Goal: Task Accomplishment & Management: Use online tool/utility

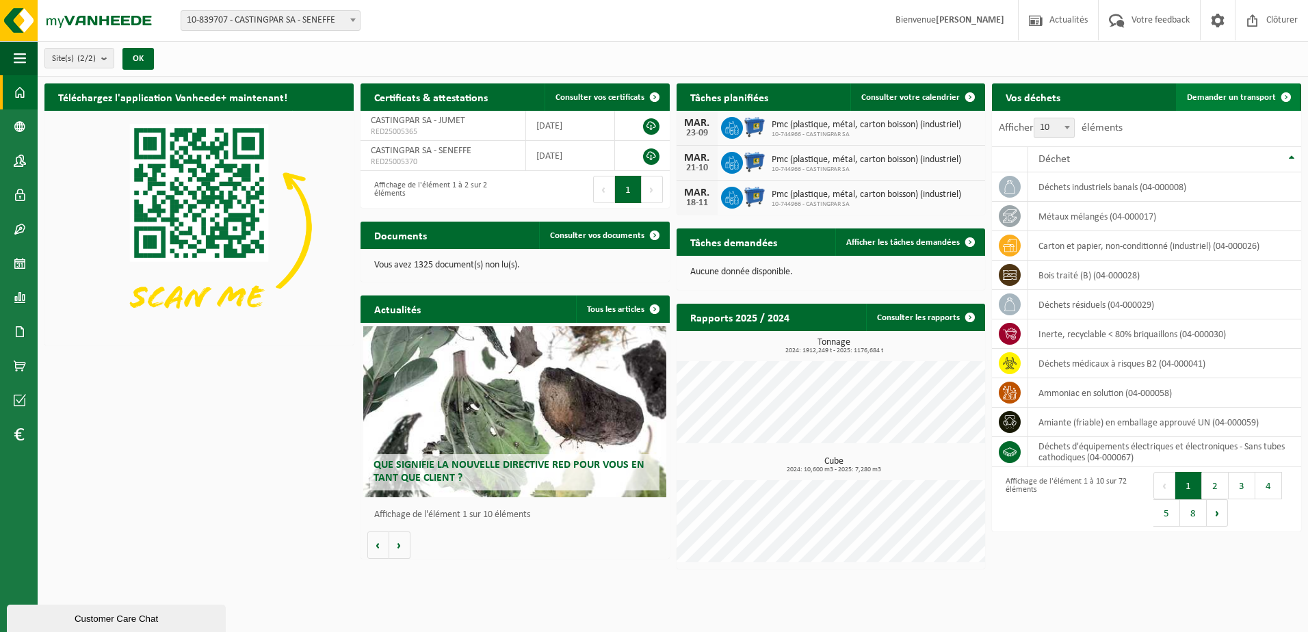
click at [1252, 95] on span "Demander un transport" at bounding box center [1231, 97] width 89 height 9
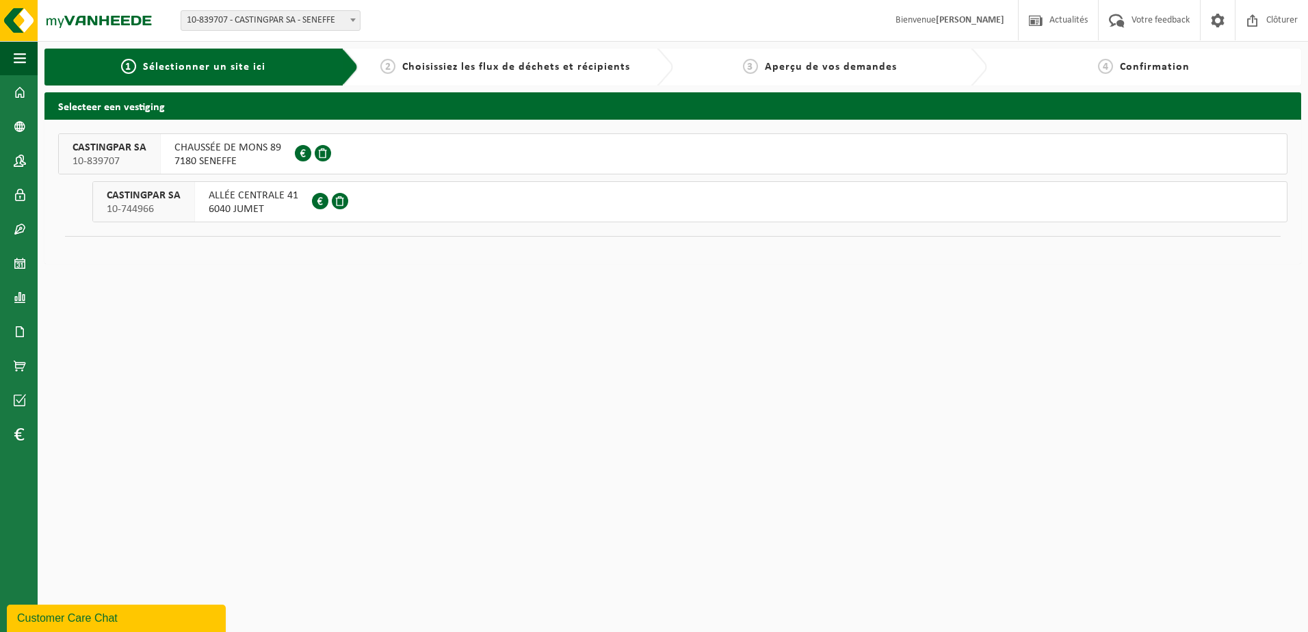
click at [211, 152] on span "CHAUSSÉE DE MONS 89" at bounding box center [227, 148] width 107 height 14
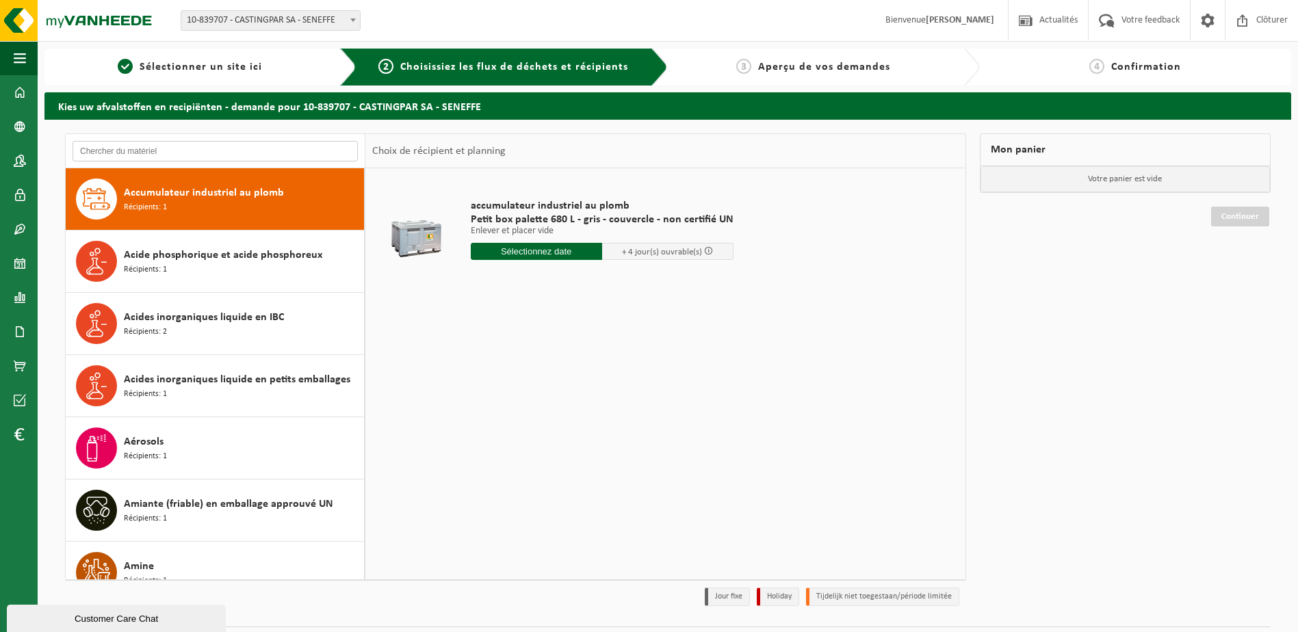
click at [211, 152] on input "text" at bounding box center [215, 151] width 285 height 21
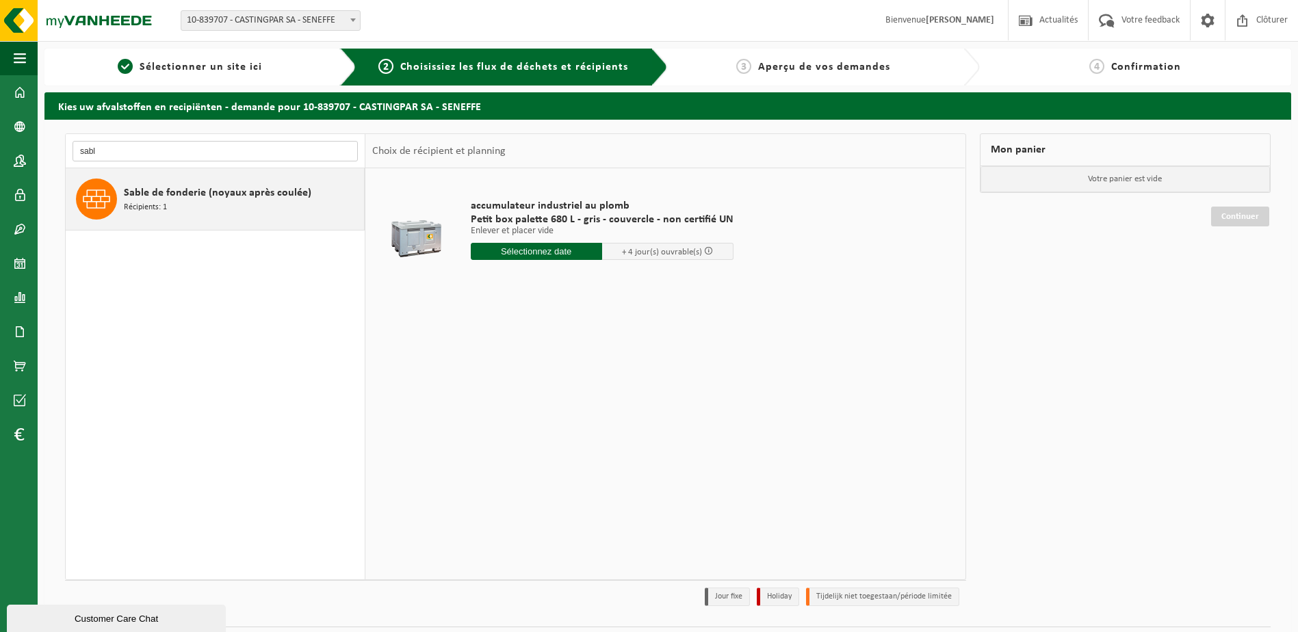
type input "sabl"
click at [222, 211] on div "Sable de fonderie (noyaux après coulée) Récipients: 1" at bounding box center [242, 199] width 237 height 41
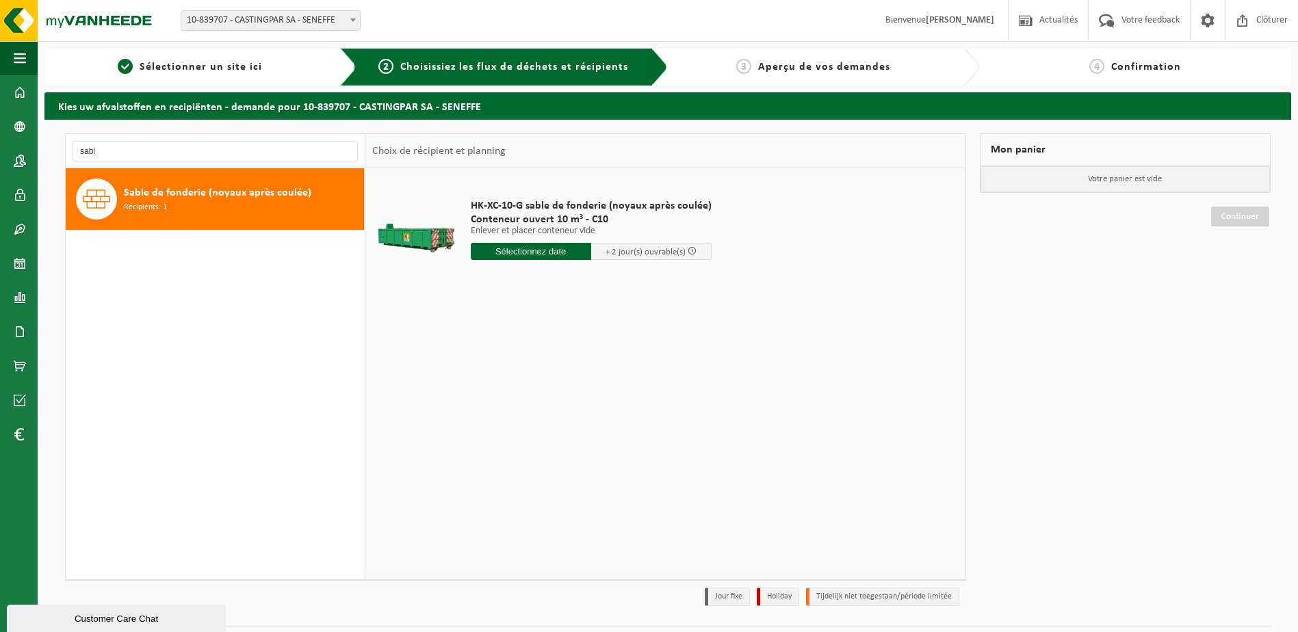
click at [571, 253] on input "text" at bounding box center [531, 251] width 120 height 17
click at [501, 396] on div "23" at bounding box center [507, 395] width 24 height 22
type input "à partir de 2025-09-23"
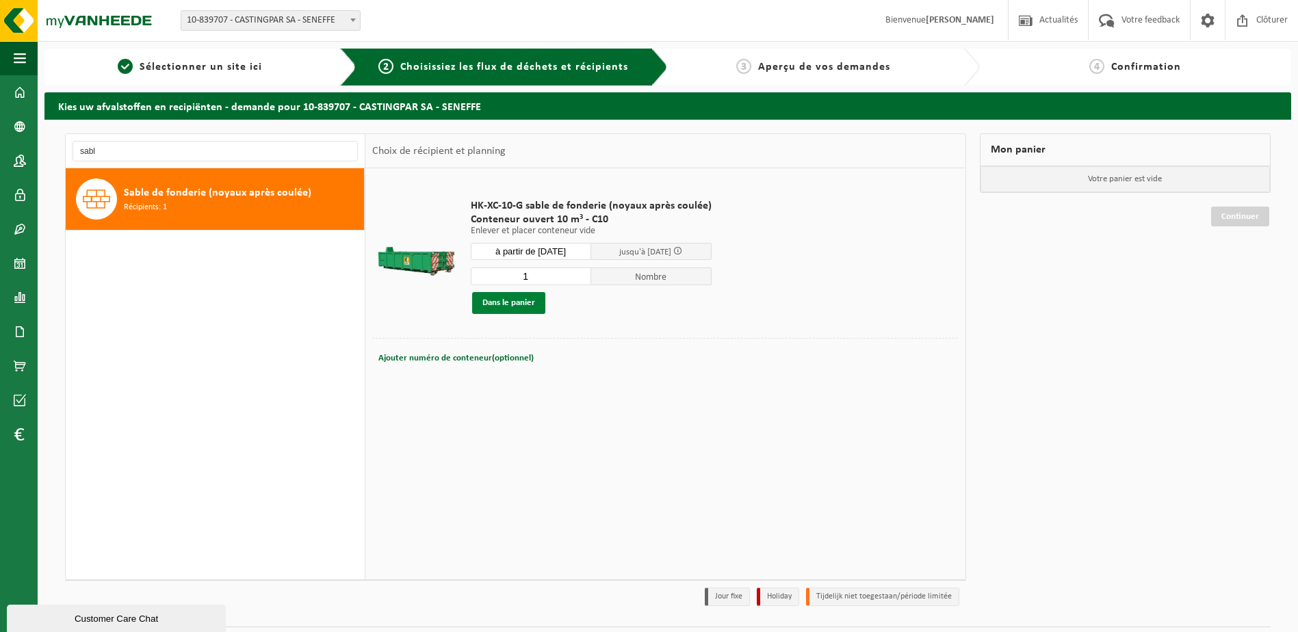
click at [530, 310] on button "Dans le panier" at bounding box center [508, 303] width 73 height 22
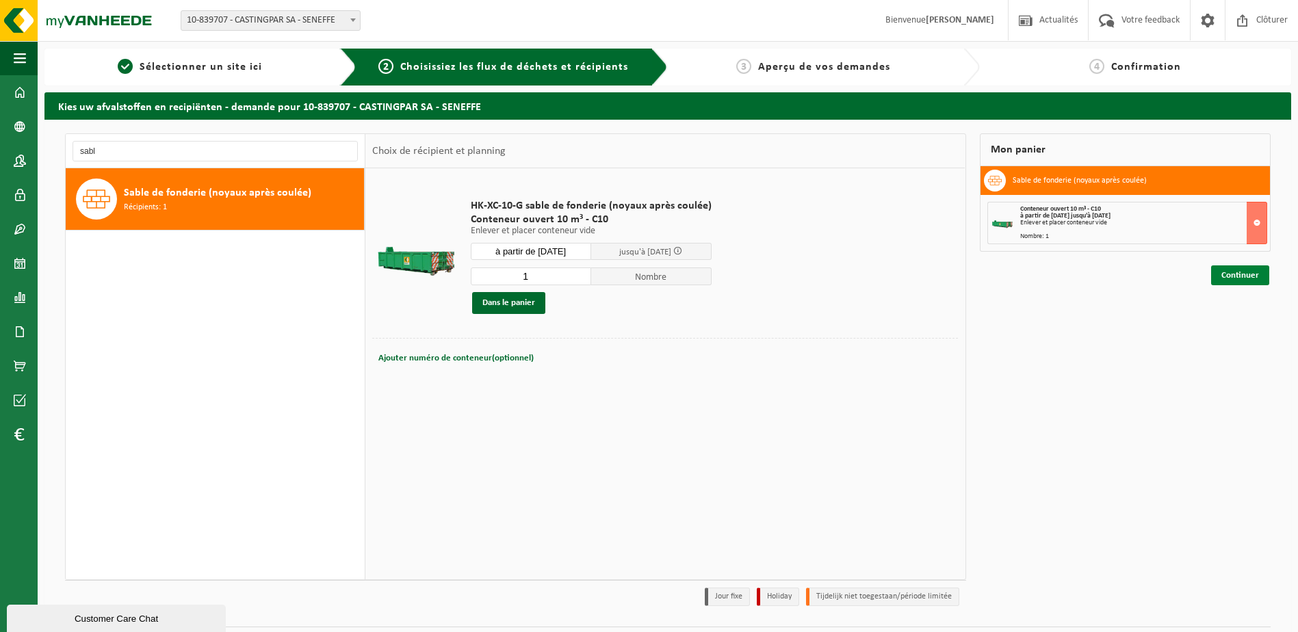
click at [1225, 274] on link "Continuer" at bounding box center [1240, 275] width 58 height 20
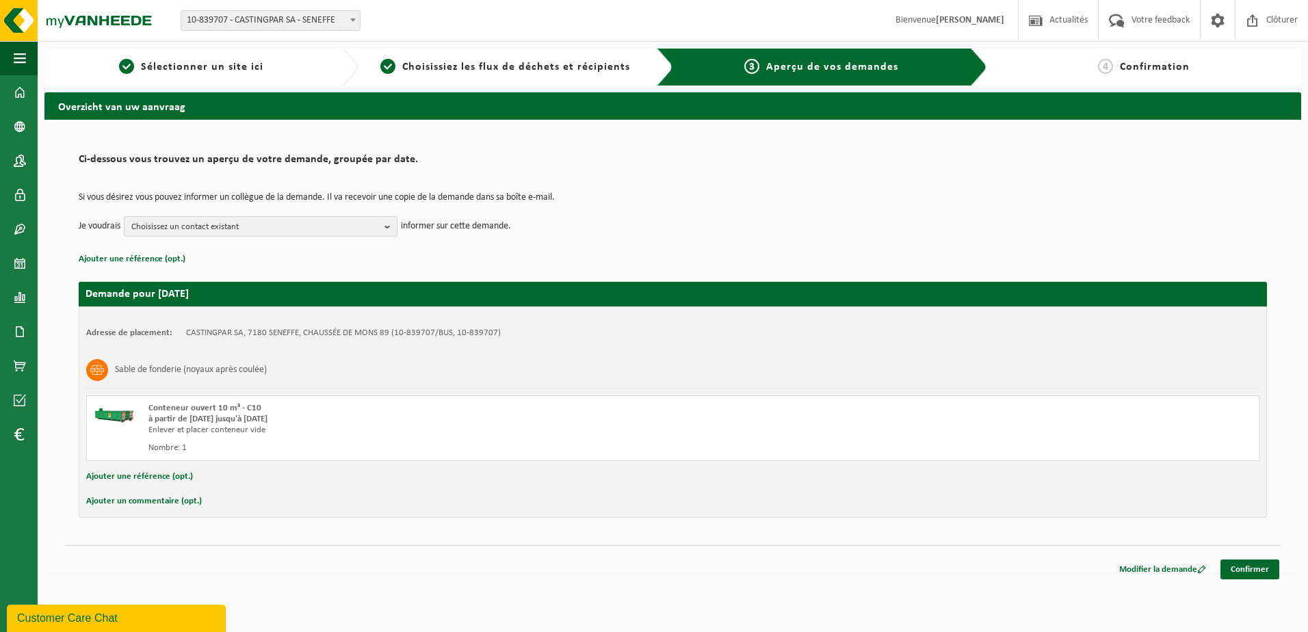
click at [270, 229] on span "Choisissez un contact existant" at bounding box center [255, 227] width 248 height 21
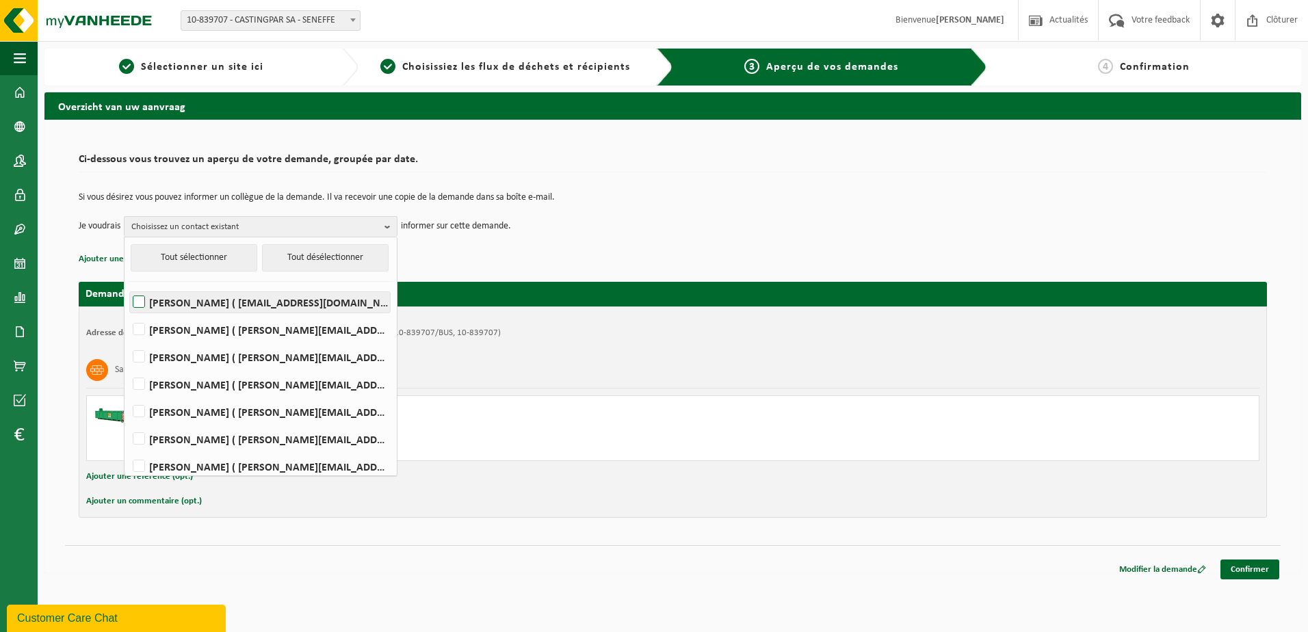
click at [257, 303] on label "[PERSON_NAME] ( [EMAIL_ADDRESS][DOMAIN_NAME] )" at bounding box center [260, 302] width 260 height 21
click at [128, 285] on input "[PERSON_NAME] ( [EMAIL_ADDRESS][DOMAIN_NAME] )" at bounding box center [127, 285] width 1 height 1
checkbox input "true"
click at [688, 242] on div "Si vous désirez vous pouvez informer un collègue de la demande. Il va recevoir …" at bounding box center [673, 214] width 1188 height 71
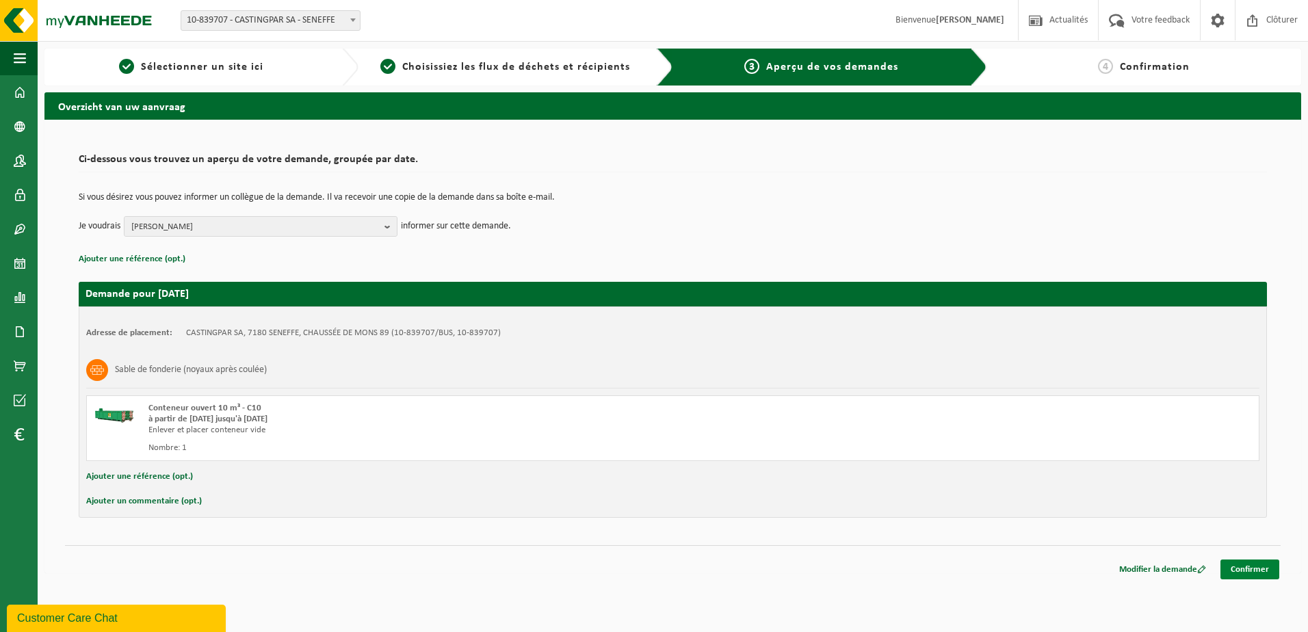
click at [1266, 577] on link "Confirmer" at bounding box center [1250, 570] width 59 height 20
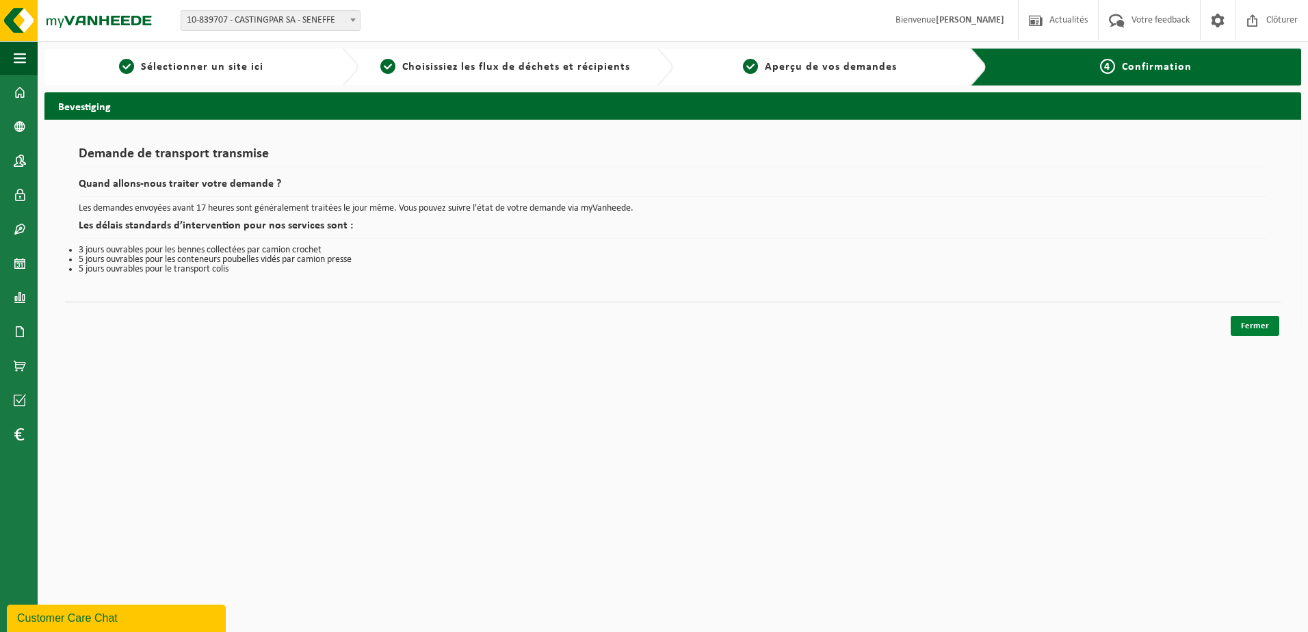
click at [1262, 331] on link "Fermer" at bounding box center [1255, 326] width 49 height 20
